Goal: Task Accomplishment & Management: Manage account settings

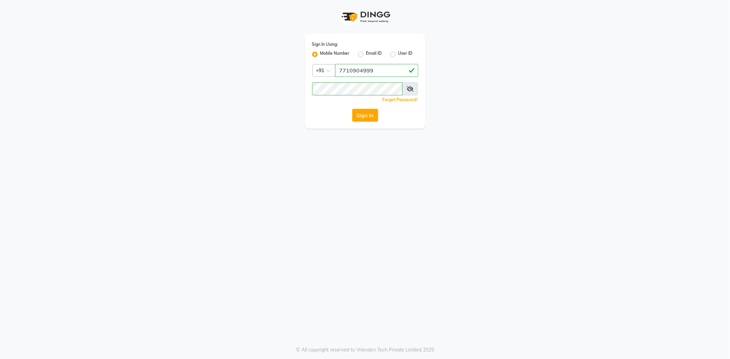
click at [361, 112] on button "Sign In" at bounding box center [365, 115] width 26 height 13
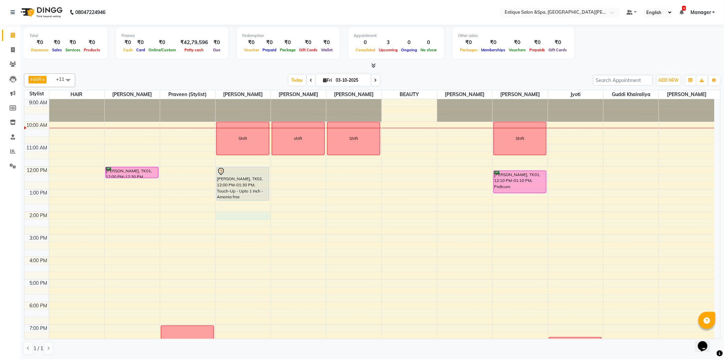
click at [230, 215] on div "9:00 AM 10:00 AM 11:00 AM 12:00 PM 1:00 PM 2:00 PM 3:00 PM 4:00 PM 5:00 PM 6:00…" at bounding box center [369, 245] width 691 height 293
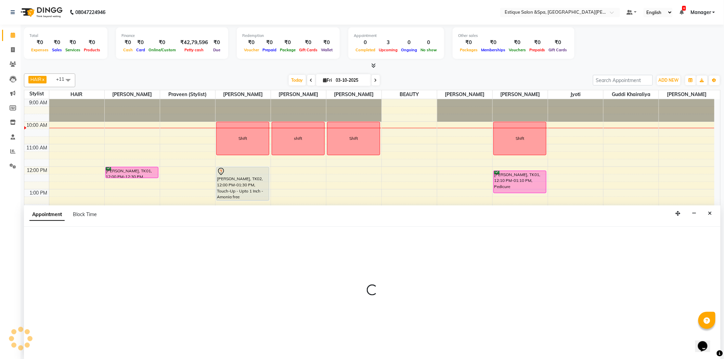
scroll to position [0, 0]
select select "80462"
select select "840"
select select "tentative"
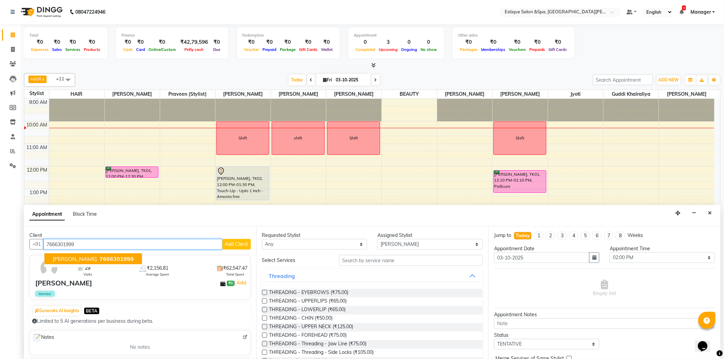
click at [101, 258] on span "7666301999" at bounding box center [117, 259] width 34 height 7
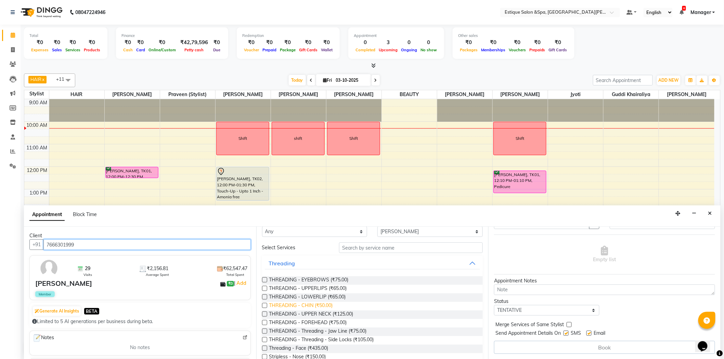
scroll to position [0, 0]
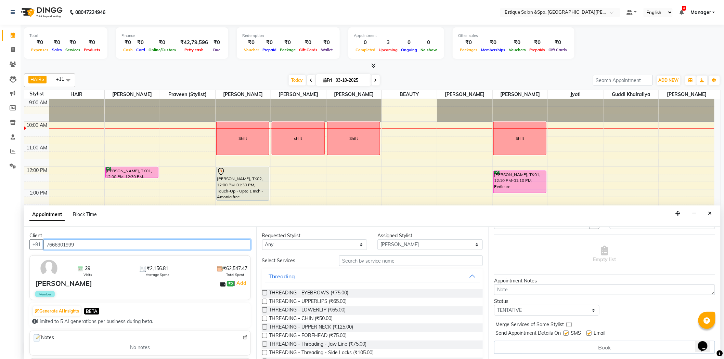
type input "7666301999"
click at [372, 262] on input "text" at bounding box center [411, 261] width 144 height 11
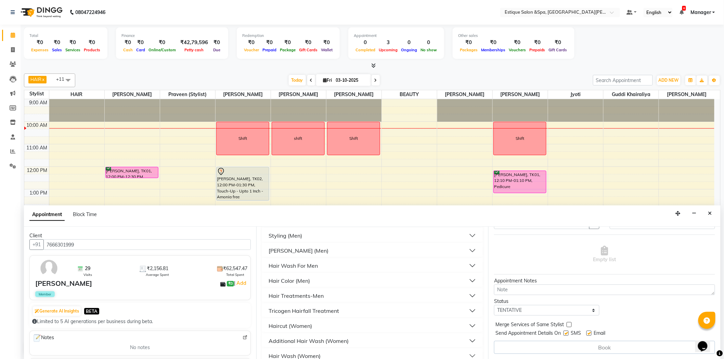
scroll to position [456, 0]
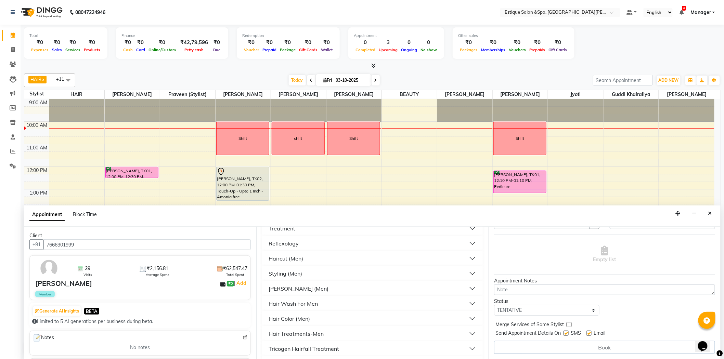
click at [294, 250] on div "Reflexology" at bounding box center [372, 243] width 221 height 15
click at [291, 254] on button "Haircut (Men)" at bounding box center [373, 259] width 216 height 12
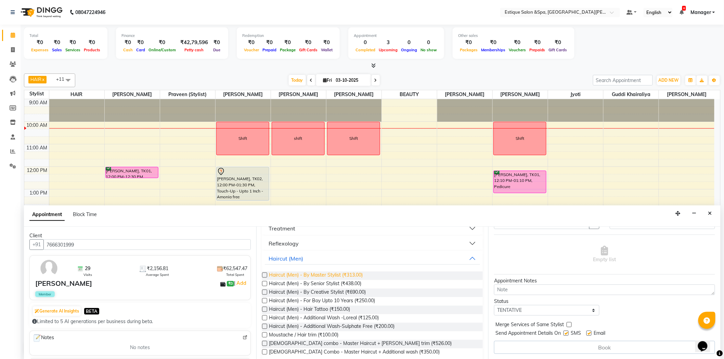
click at [327, 275] on span "Haircut (Men) - By Master Stylist (₹313.00)" at bounding box center [316, 276] width 94 height 9
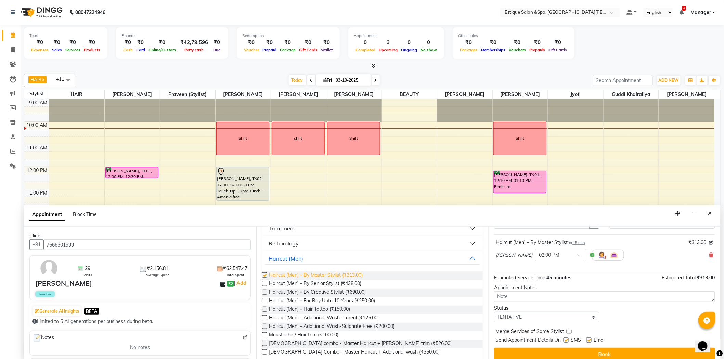
checkbox input "false"
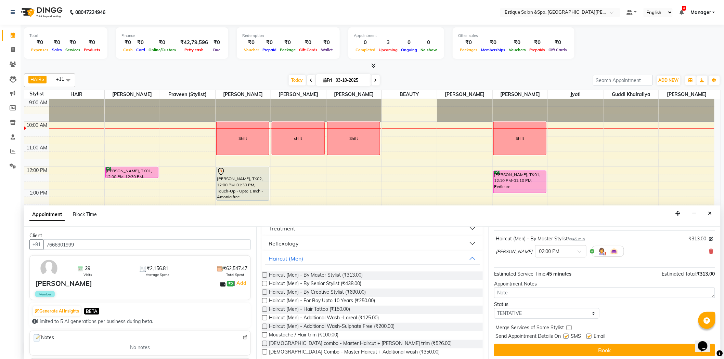
scroll to position [40, 0]
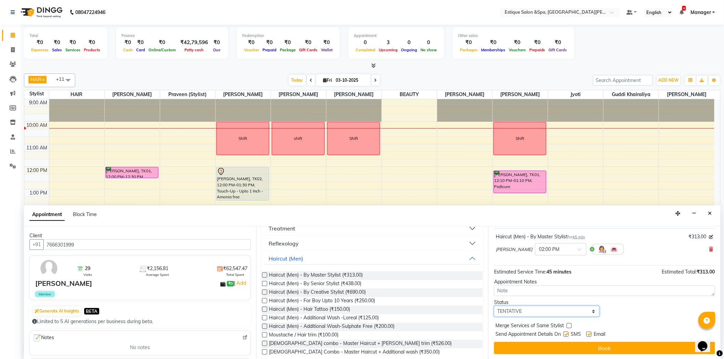
click at [526, 313] on select "Select TENTATIVE CONFIRM CHECK-IN UPCOMING" at bounding box center [546, 311] width 105 height 11
select select "confirm booking"
click at [494, 306] on select "Select TENTATIVE CONFIRM CHECK-IN UPCOMING" at bounding box center [546, 311] width 105 height 11
click at [570, 324] on label at bounding box center [569, 325] width 5 height 5
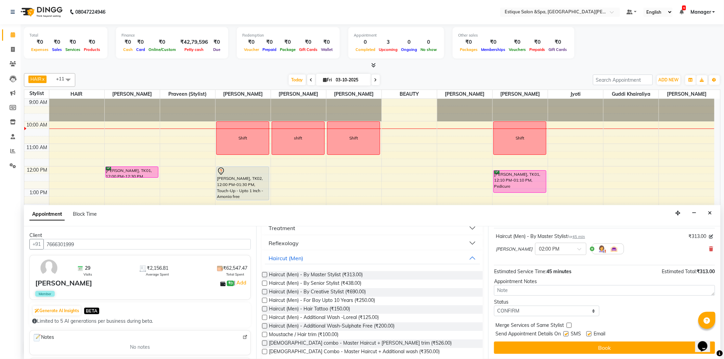
click at [570, 324] on input "checkbox" at bounding box center [569, 326] width 4 height 4
checkbox input "true"
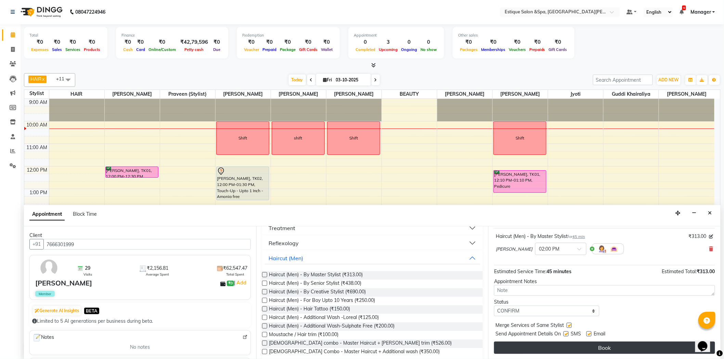
click at [605, 342] on button "Book" at bounding box center [604, 348] width 221 height 12
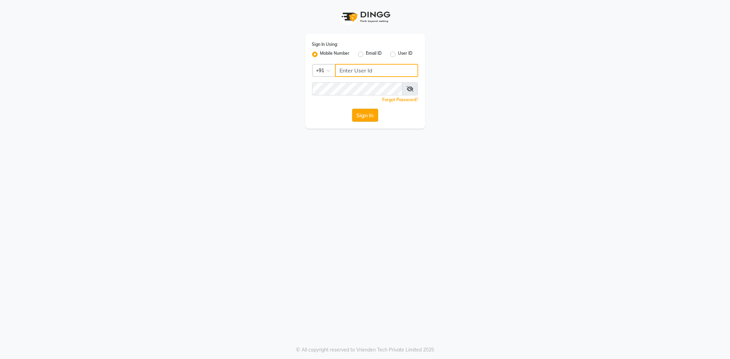
type input "7710904999"
click at [376, 113] on button "Sign In" at bounding box center [365, 115] width 26 height 13
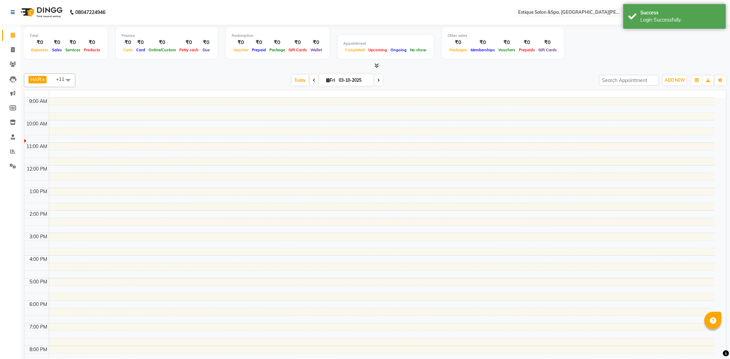
select select "en"
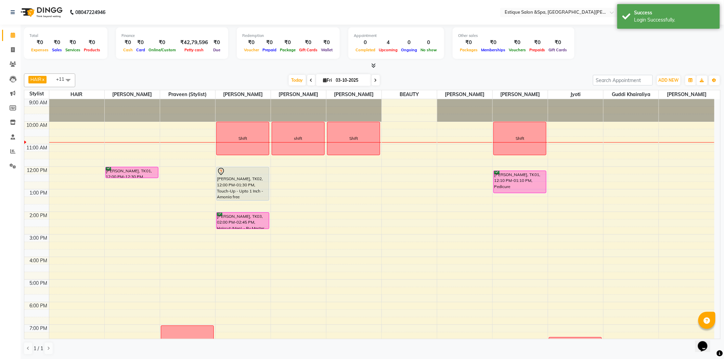
click at [310, 80] on icon at bounding box center [311, 80] width 3 height 4
type input "02-10-2025"
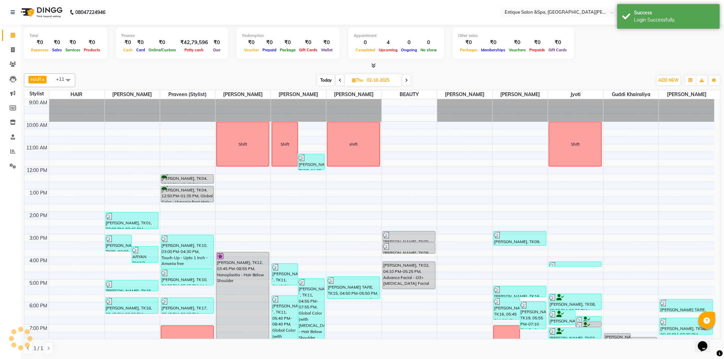
scroll to position [23, 0]
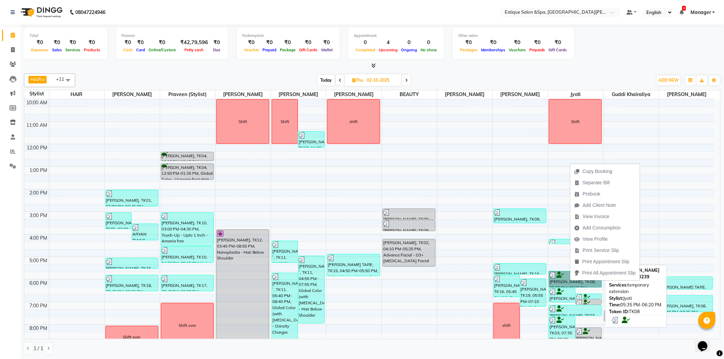
click at [562, 285] on link "[PERSON_NAME], TK08, 05:35 PM-06:20 PM, temporary extension" at bounding box center [575, 279] width 53 height 16
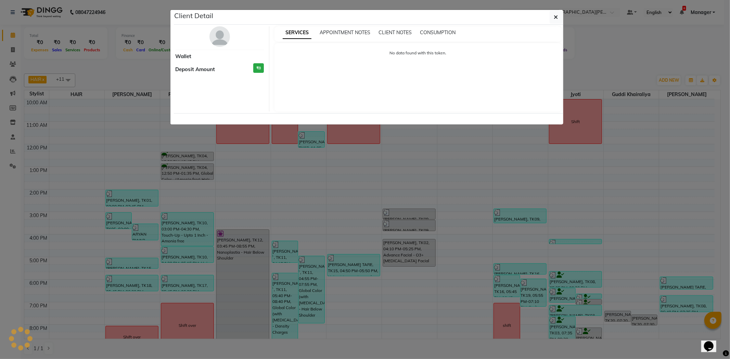
select select "3"
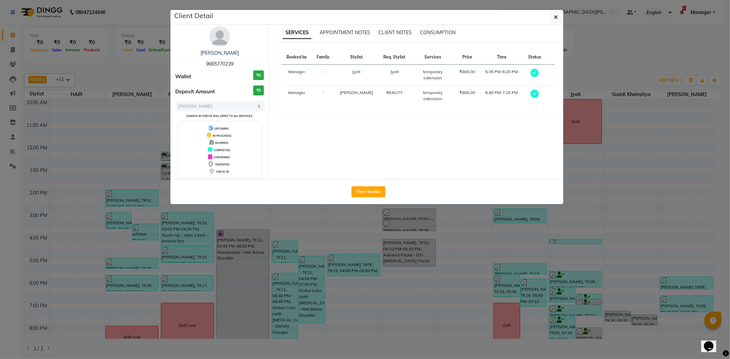
click at [665, 167] on ngb-modal-window "Client Detail [PERSON_NAME] 9665770239 Wallet ₹0 Deposit Amount ₹0 Select MARK …" at bounding box center [365, 179] width 730 height 359
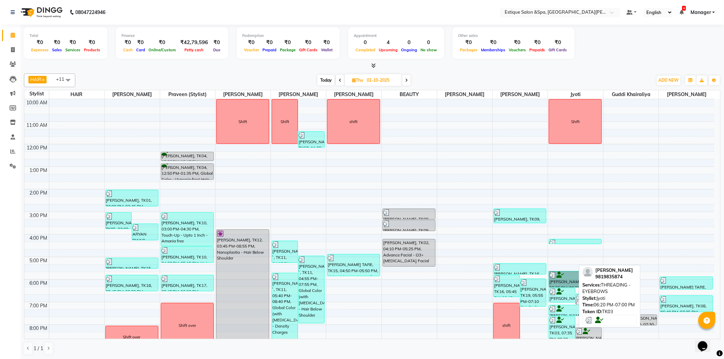
click at [559, 292] on icon at bounding box center [561, 292] width 8 height 0
select select "3"
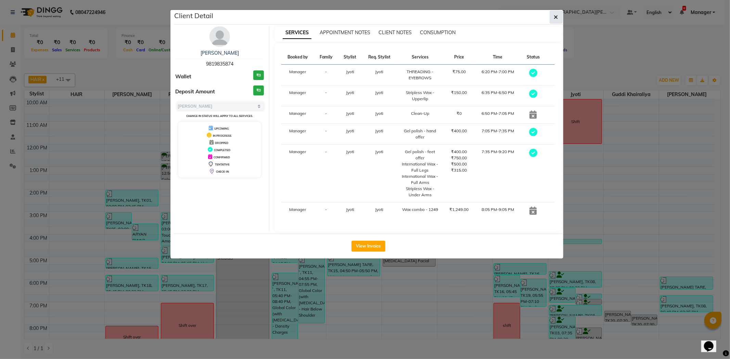
click at [557, 16] on icon "button" at bounding box center [556, 16] width 4 height 5
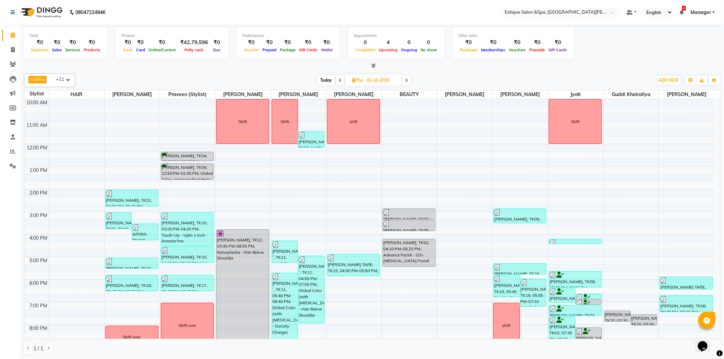
click at [409, 79] on span at bounding box center [407, 80] width 8 height 11
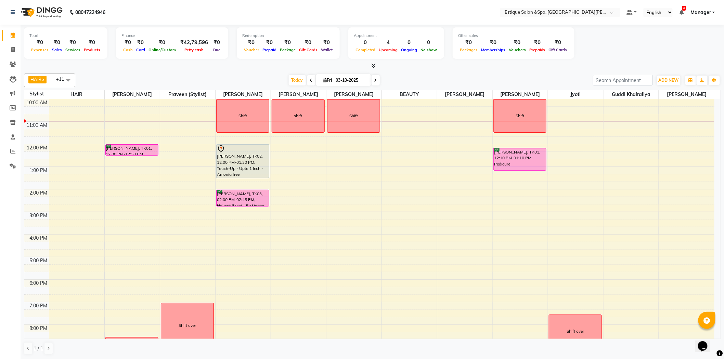
click at [310, 81] on span at bounding box center [311, 80] width 8 height 11
type input "02-10-2025"
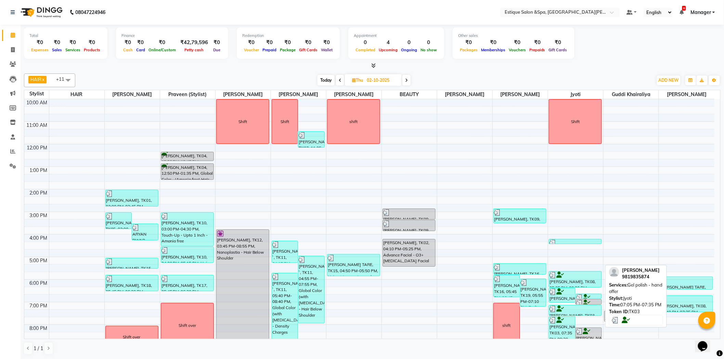
click at [566, 310] on div at bounding box center [576, 309] width 52 height 7
select select "3"
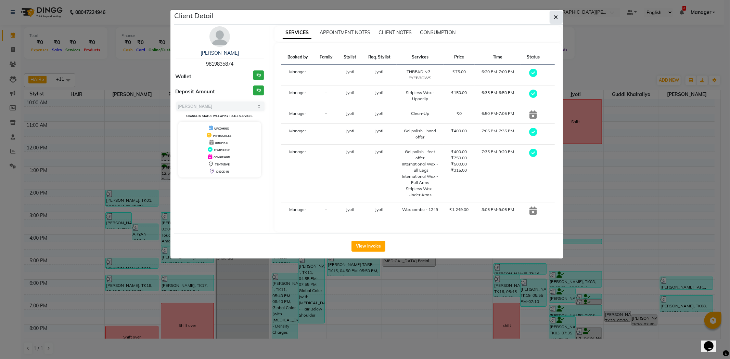
click at [557, 17] on icon "button" at bounding box center [556, 16] width 4 height 5
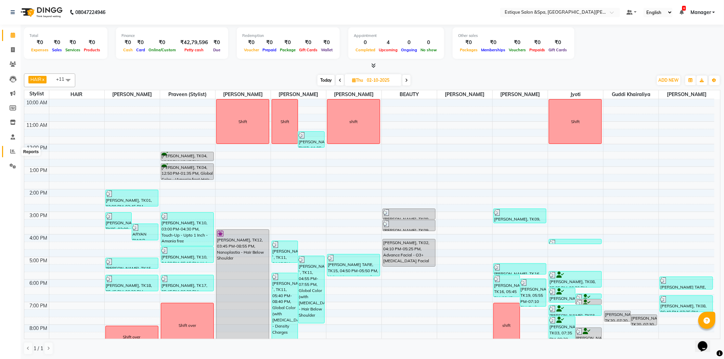
click at [10, 153] on icon at bounding box center [12, 151] width 5 height 5
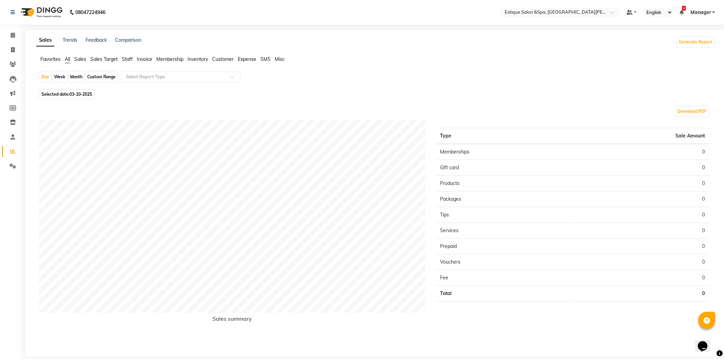
click at [81, 78] on div "Month" at bounding box center [76, 77] width 16 height 10
select select "10"
select select "2025"
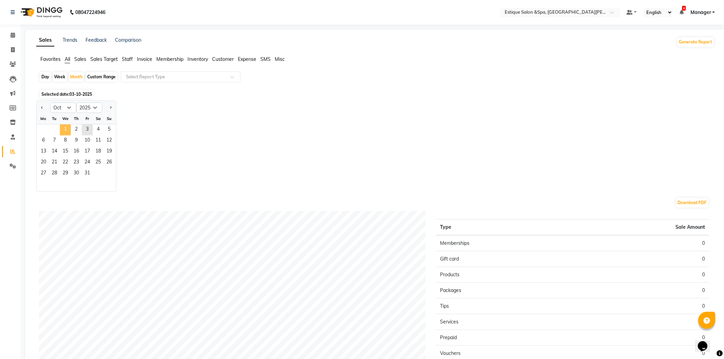
click at [62, 129] on span "1" at bounding box center [65, 130] width 11 height 11
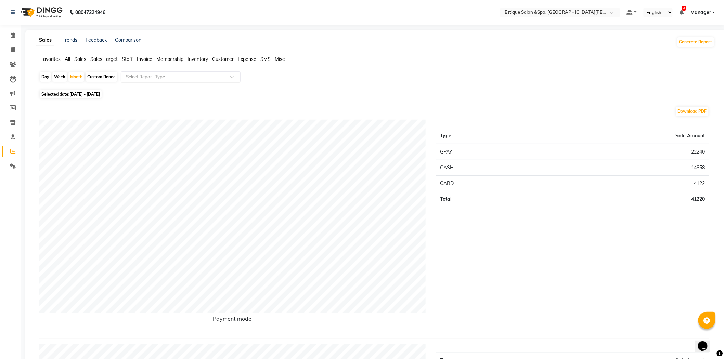
click at [191, 80] on input "text" at bounding box center [174, 77] width 99 height 7
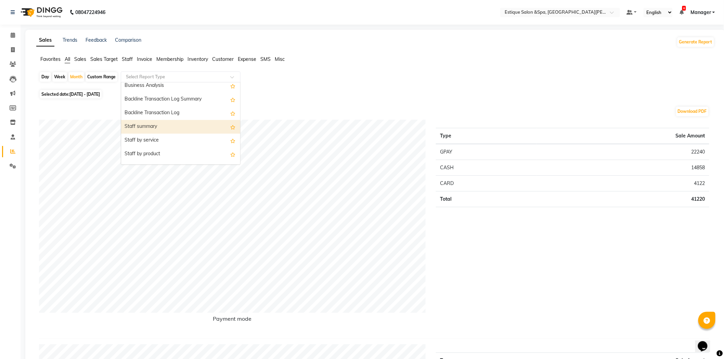
click at [173, 125] on div "Staff summary" at bounding box center [180, 127] width 119 height 14
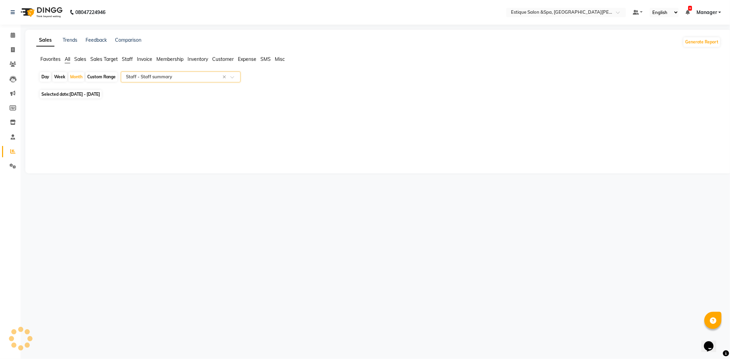
select select "full_report"
select select "csv"
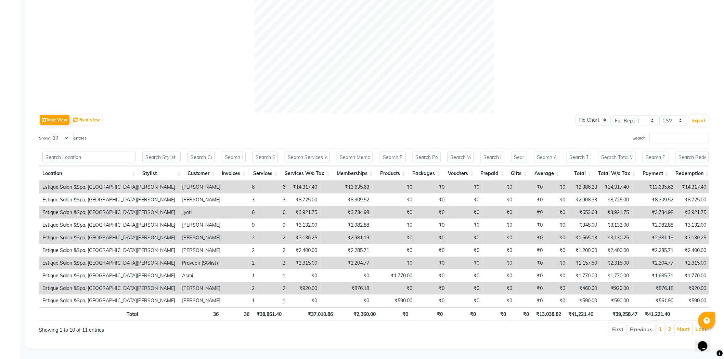
scroll to position [0, 0]
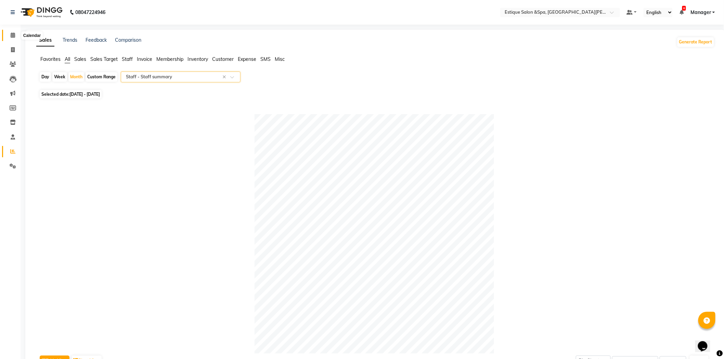
click at [12, 36] on icon at bounding box center [13, 35] width 4 height 5
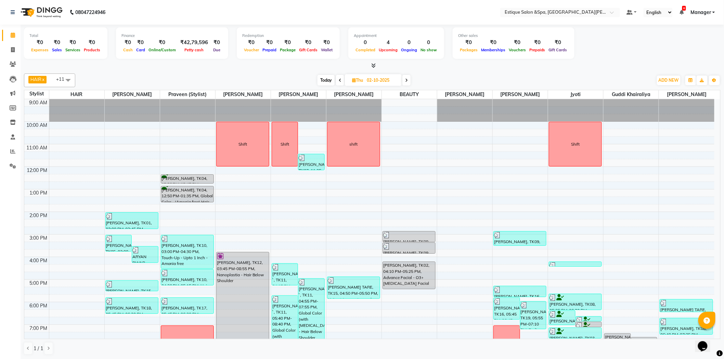
click at [407, 79] on icon at bounding box center [406, 80] width 3 height 4
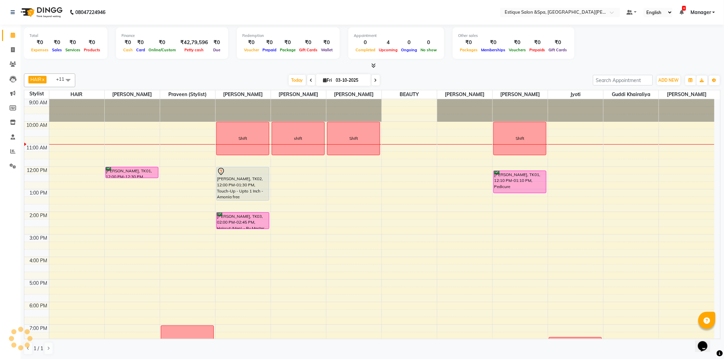
scroll to position [46, 0]
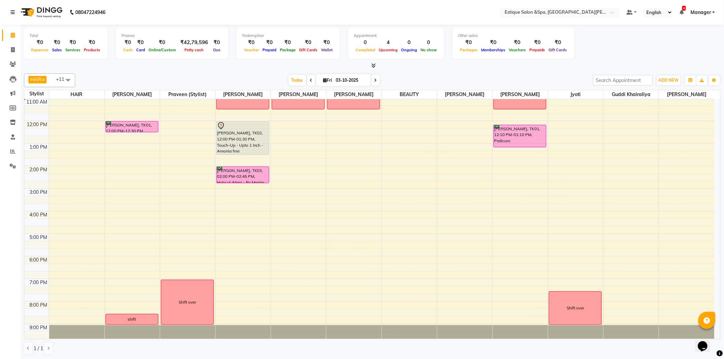
click at [310, 79] on icon at bounding box center [311, 80] width 3 height 4
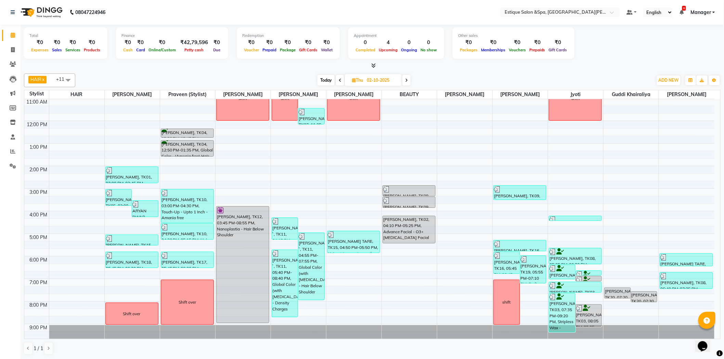
click at [341, 81] on icon at bounding box center [340, 80] width 3 height 4
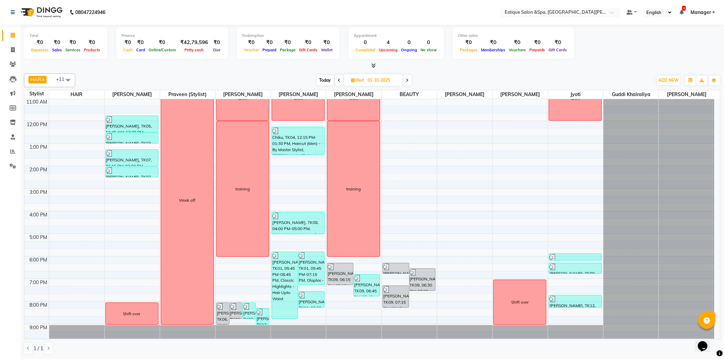
click at [407, 80] on icon at bounding box center [407, 80] width 3 height 4
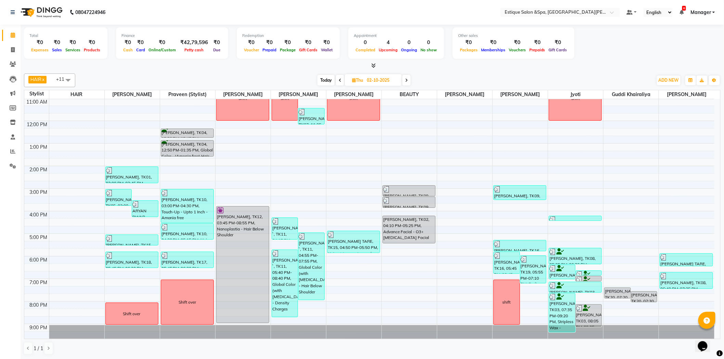
click at [407, 79] on icon at bounding box center [406, 80] width 3 height 4
type input "03-10-2025"
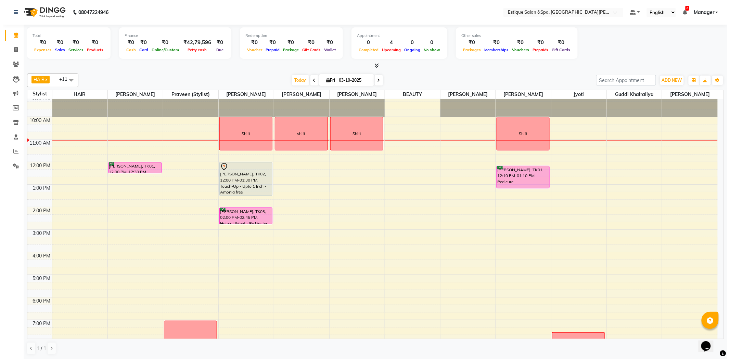
scroll to position [4, 0]
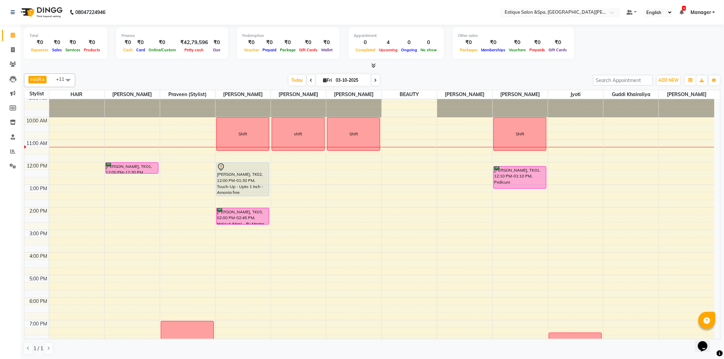
click at [708, 12] on span "Manager" at bounding box center [701, 12] width 21 height 7
click at [679, 45] on link "Sign out" at bounding box center [680, 47] width 63 height 11
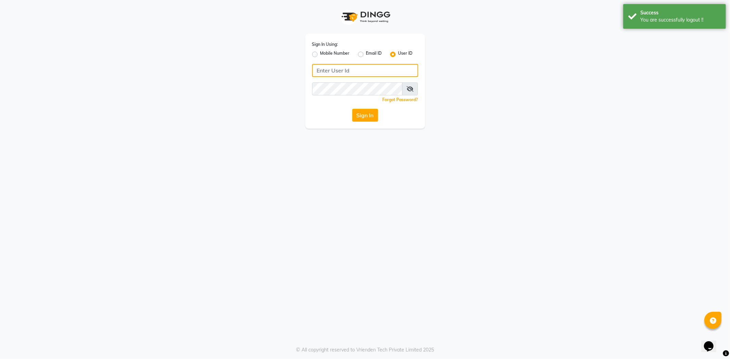
type input "7710904999"
click at [326, 55] on label "Mobile Number" at bounding box center [334, 54] width 29 height 8
click at [325, 55] on input "Mobile Number" at bounding box center [322, 52] width 4 height 4
radio input "true"
radio input "false"
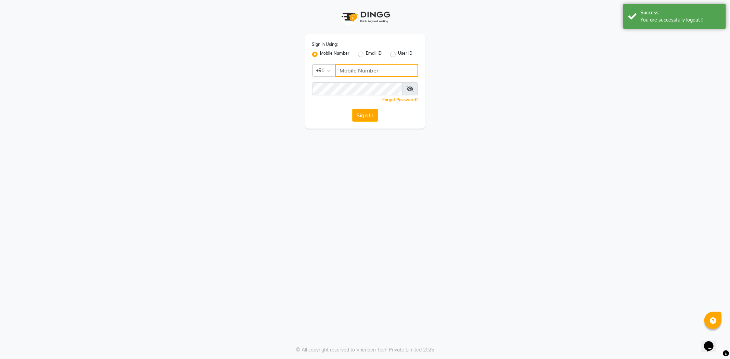
click at [354, 71] on input "Username" at bounding box center [376, 70] width 83 height 13
type input "9004004370"
click at [365, 69] on input "9004004370" at bounding box center [376, 70] width 83 height 13
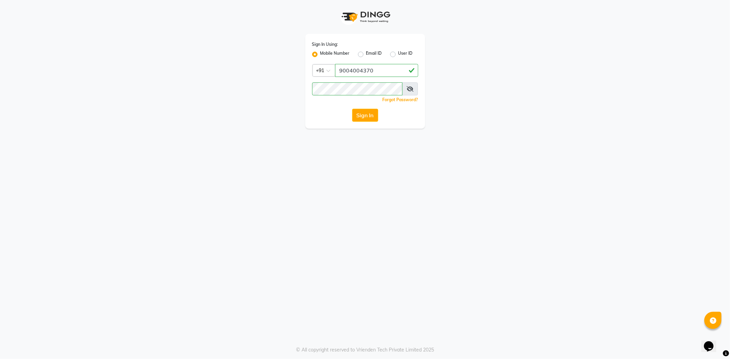
drag, startPoint x: 409, startPoint y: 90, endPoint x: 422, endPoint y: 91, distance: 12.7
click at [410, 90] on icon at bounding box center [410, 88] width 7 height 5
click at [362, 110] on button "Sign In" at bounding box center [365, 115] width 26 height 13
